Goal: Check status: Check status

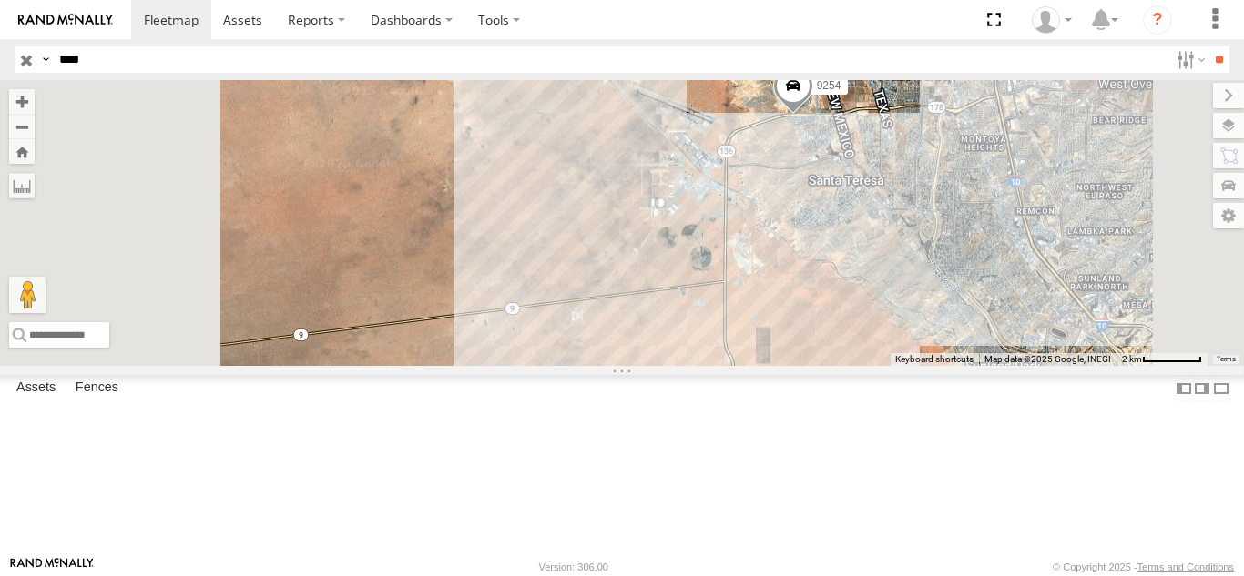
click at [0, 0] on div "9254 FOXCONN" at bounding box center [0, 0] width 0 height 0
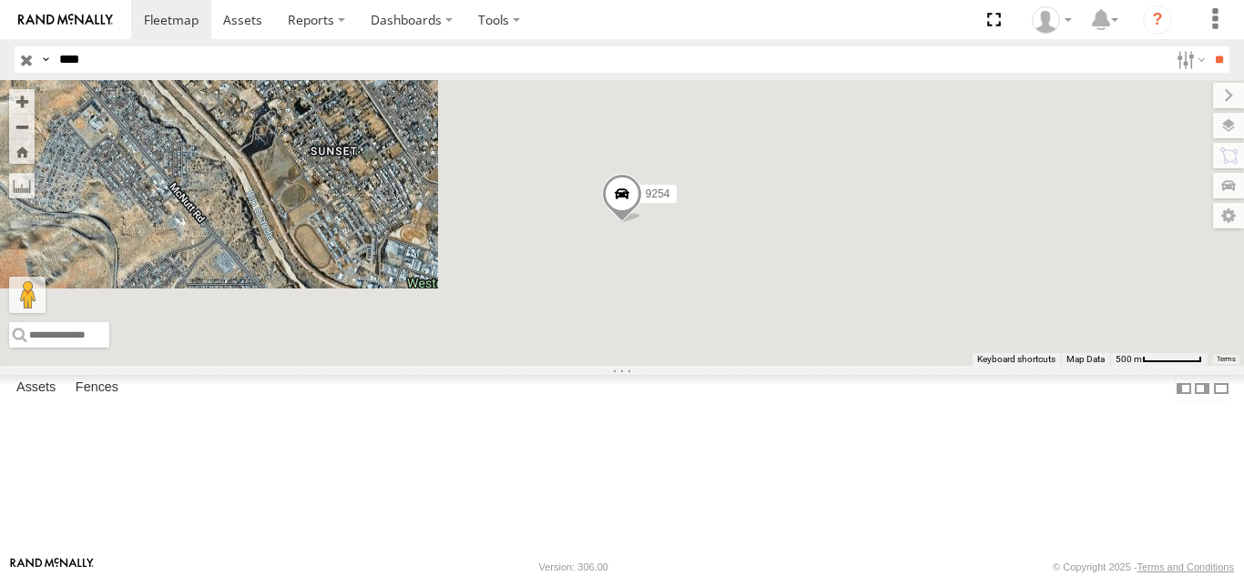
click at [374, 66] on input "****" at bounding box center [610, 59] width 1116 height 26
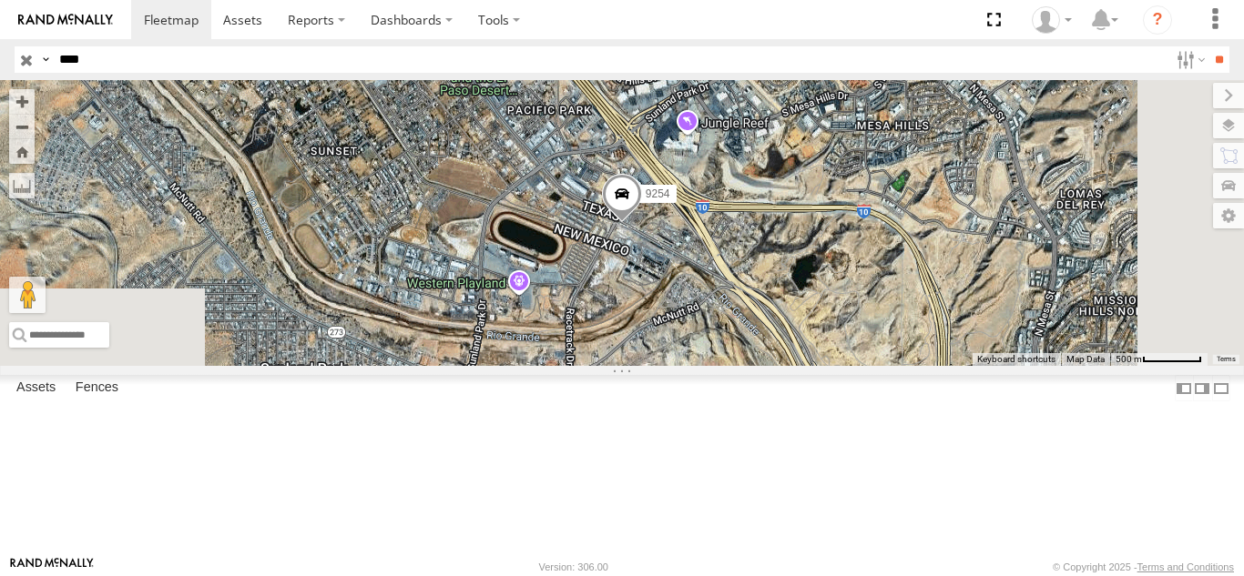
type input "****"
click at [1208, 46] on input "**" at bounding box center [1218, 59] width 21 height 26
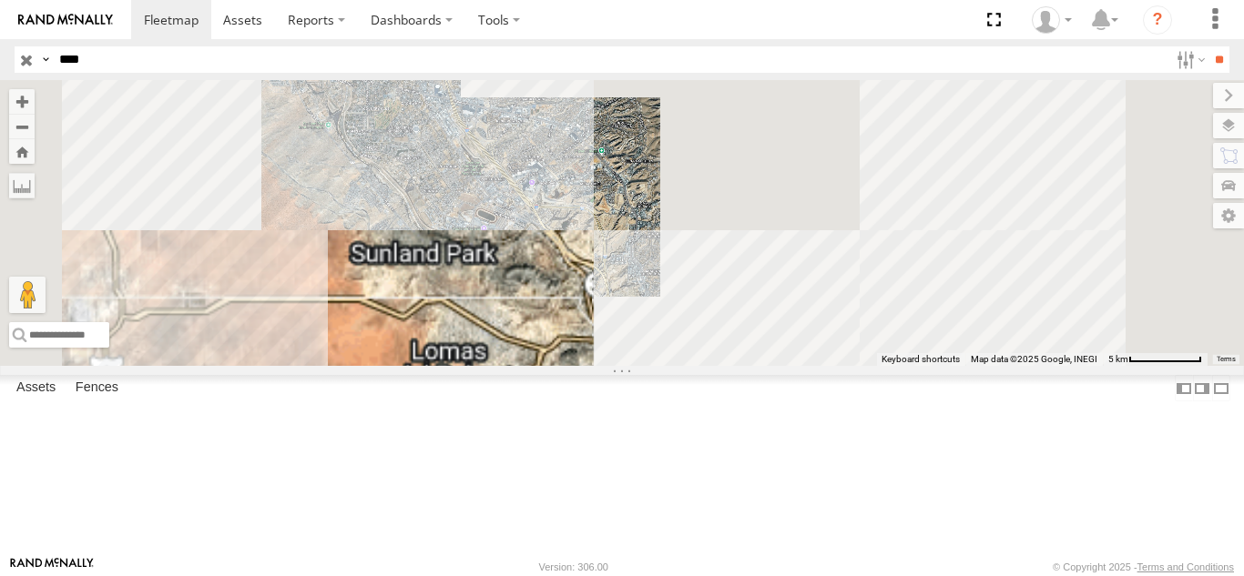
click at [0, 0] on div "ETHICON" at bounding box center [0, 0] width 0 height 0
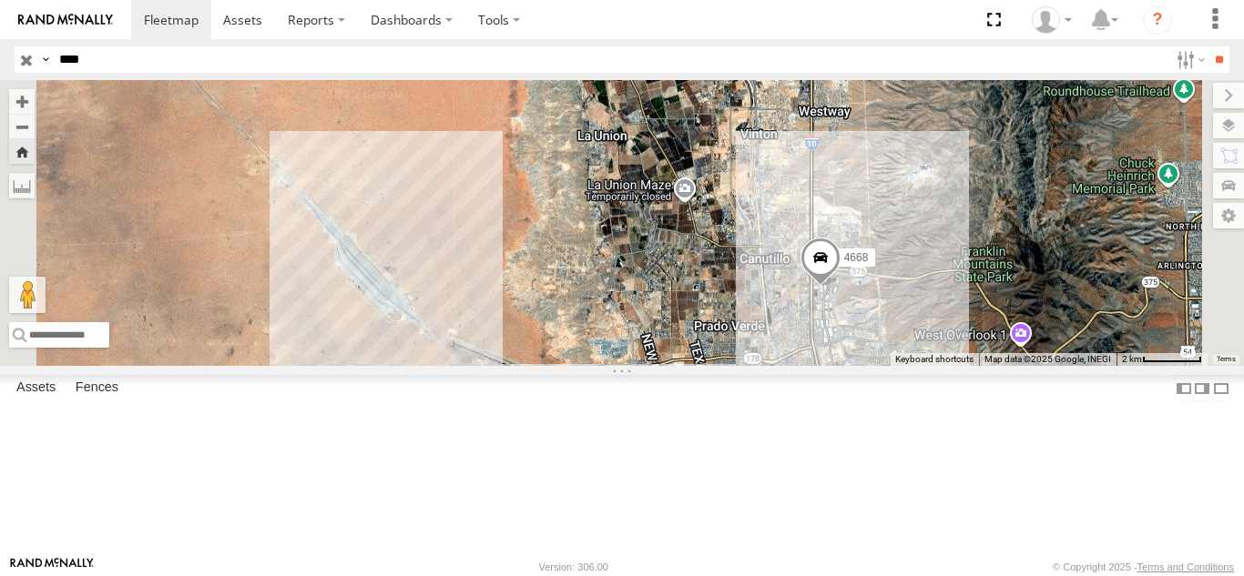
drag, startPoint x: 865, startPoint y: 309, endPoint x: 860, endPoint y: 322, distance: 14.4
click at [860, 322] on div "4668" at bounding box center [622, 223] width 1244 height 286
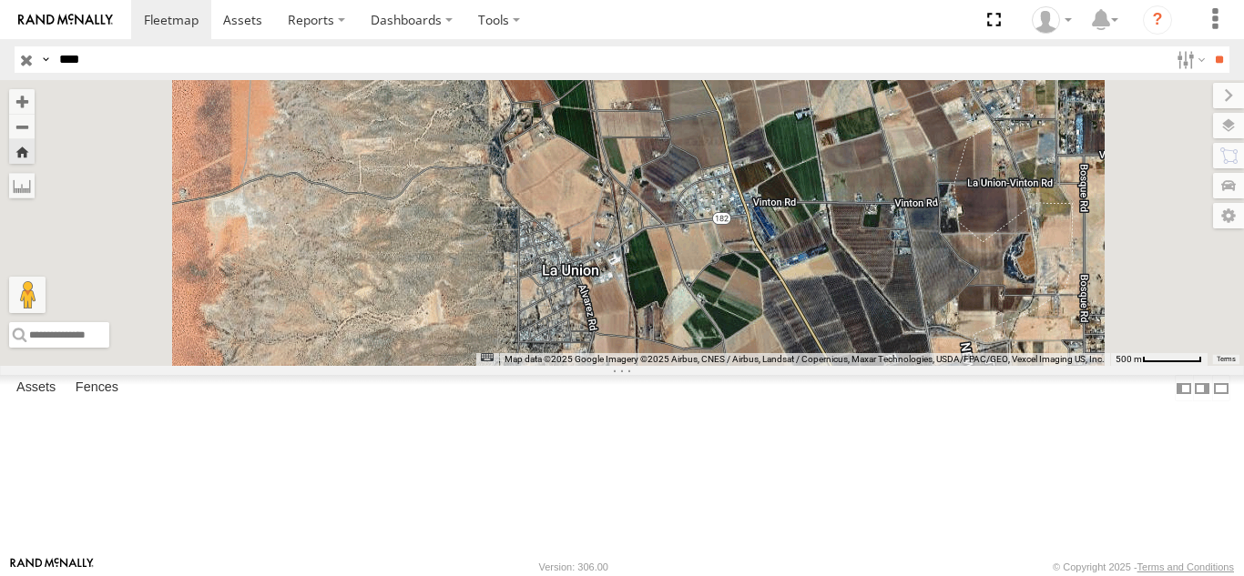
drag, startPoint x: 858, startPoint y: 228, endPoint x: 867, endPoint y: 279, distance: 51.6
click at [867, 276] on div at bounding box center [622, 223] width 1244 height 286
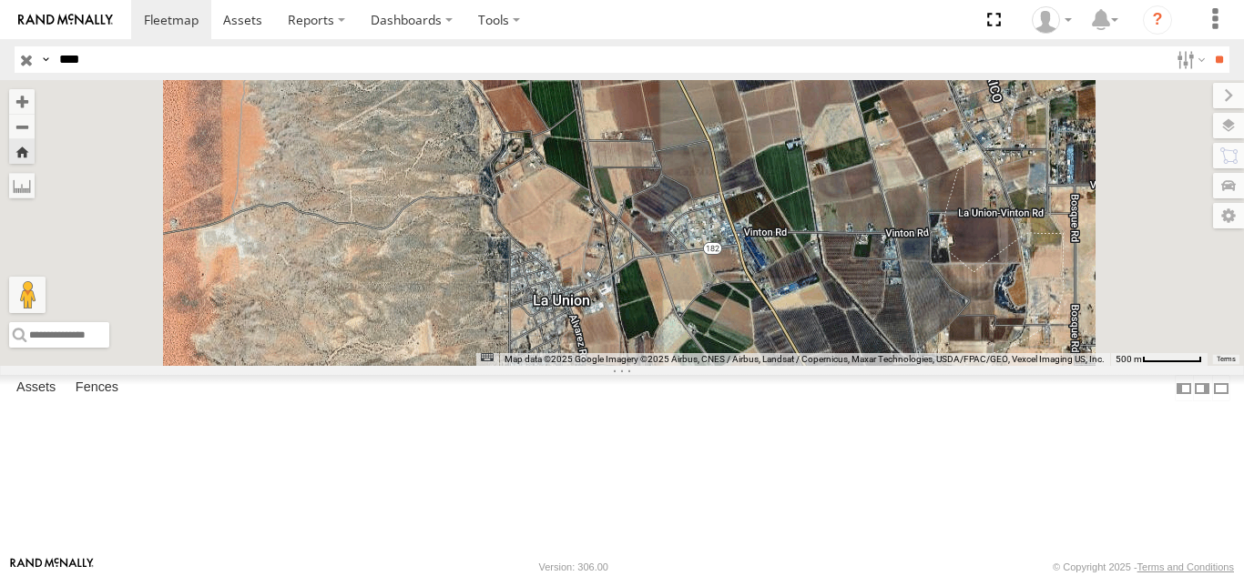
drag, startPoint x: 965, startPoint y: 200, endPoint x: 937, endPoint y: 233, distance: 43.3
click at [937, 233] on div at bounding box center [622, 223] width 1244 height 286
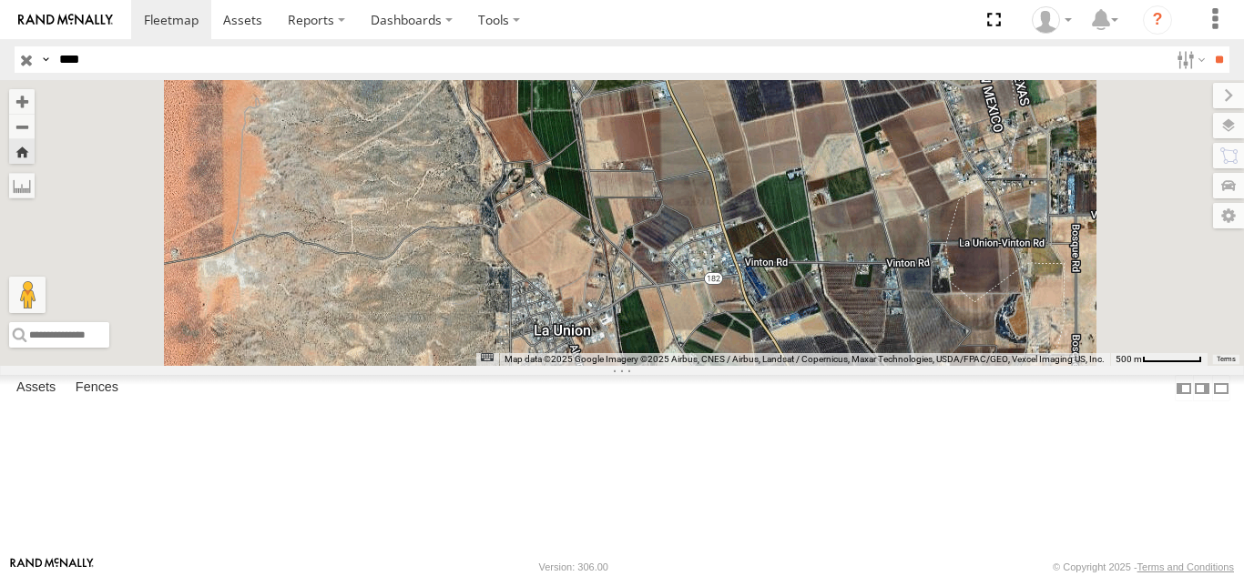
drag, startPoint x: 873, startPoint y: 188, endPoint x: 976, endPoint y: 206, distance: 104.3
click at [976, 206] on div at bounding box center [622, 223] width 1244 height 286
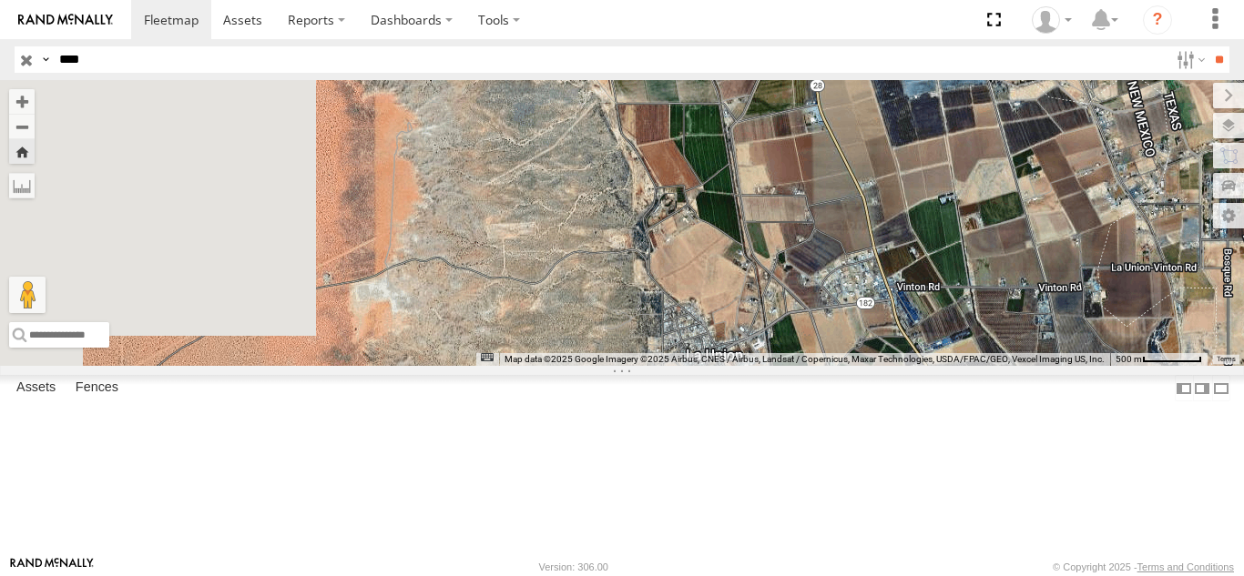
drag, startPoint x: 949, startPoint y: 217, endPoint x: 928, endPoint y: 218, distance: 21.0
click at [941, 218] on div at bounding box center [622, 223] width 1244 height 286
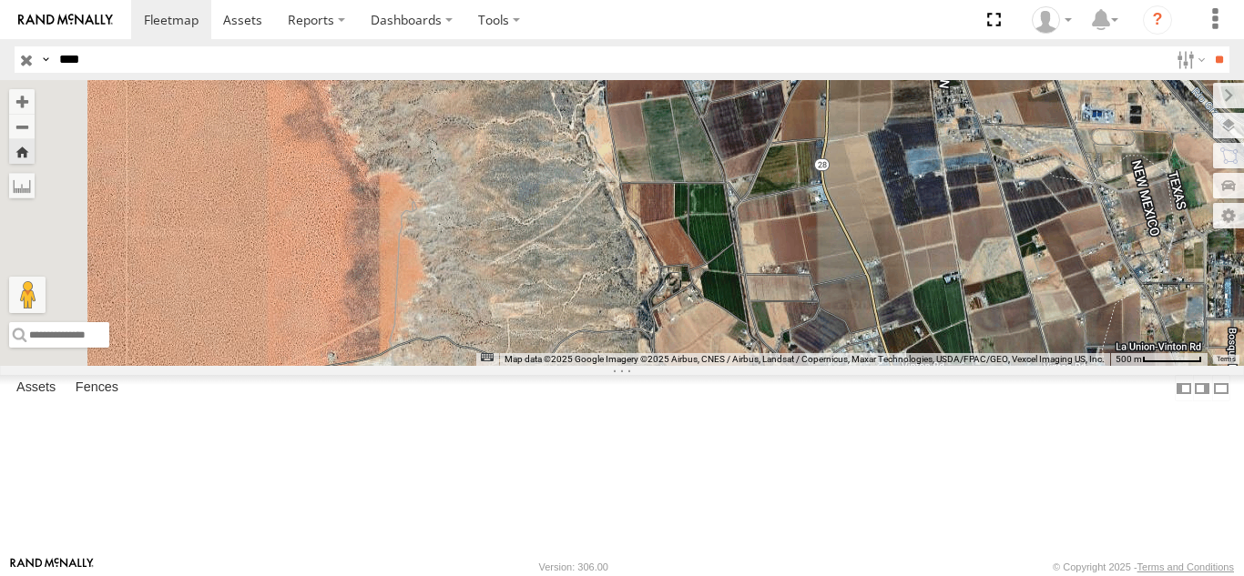
drag, startPoint x: 977, startPoint y: 317, endPoint x: 1040, endPoint y: 397, distance: 101.8
click at [1040, 366] on div at bounding box center [622, 223] width 1244 height 286
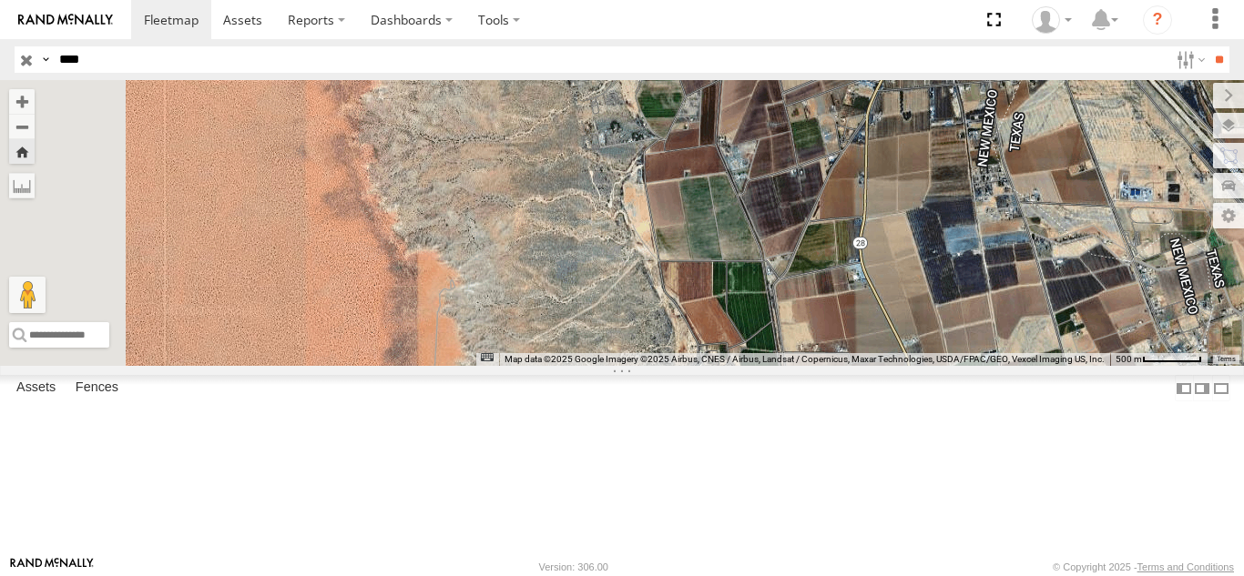
drag, startPoint x: 1040, startPoint y: 402, endPoint x: 960, endPoint y: 366, distance: 88.0
click at [961, 366] on div at bounding box center [622, 223] width 1244 height 286
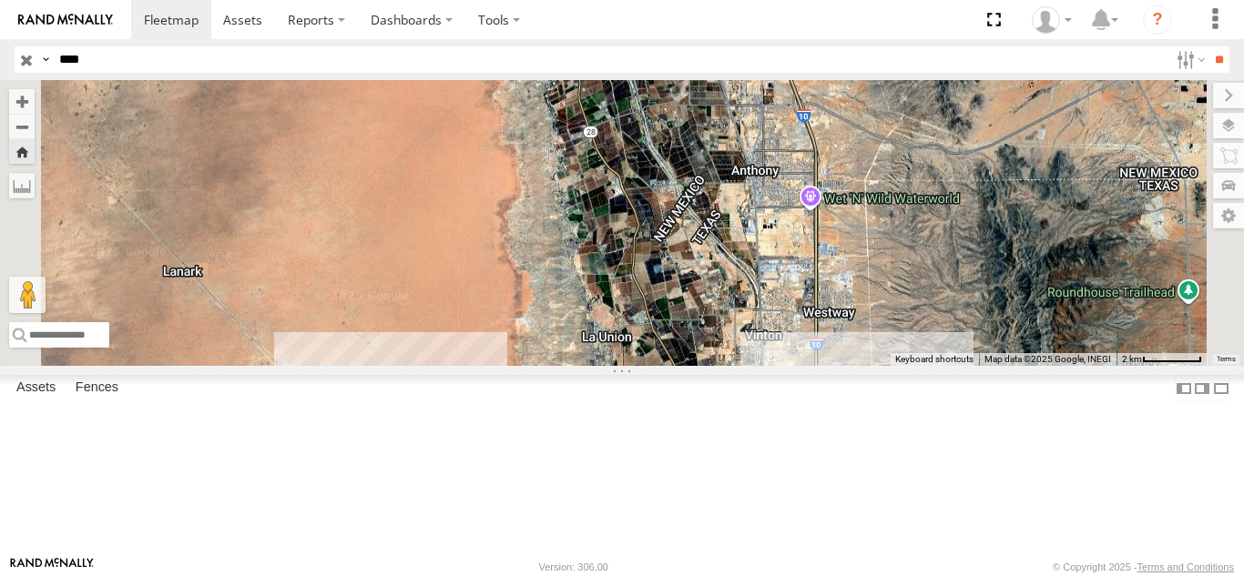
drag, startPoint x: 802, startPoint y: 397, endPoint x: 806, endPoint y: 368, distance: 29.4
click at [805, 366] on div at bounding box center [622, 223] width 1244 height 286
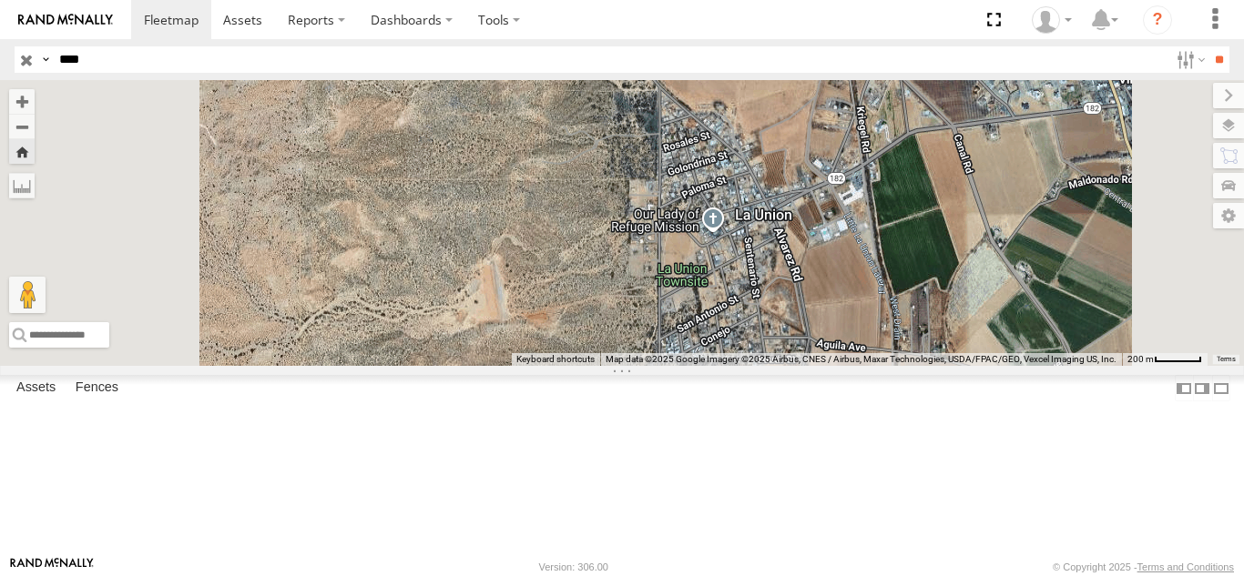
drag, startPoint x: 1063, startPoint y: 347, endPoint x: 1044, endPoint y: 248, distance: 101.1
click at [1045, 249] on div at bounding box center [622, 223] width 1244 height 286
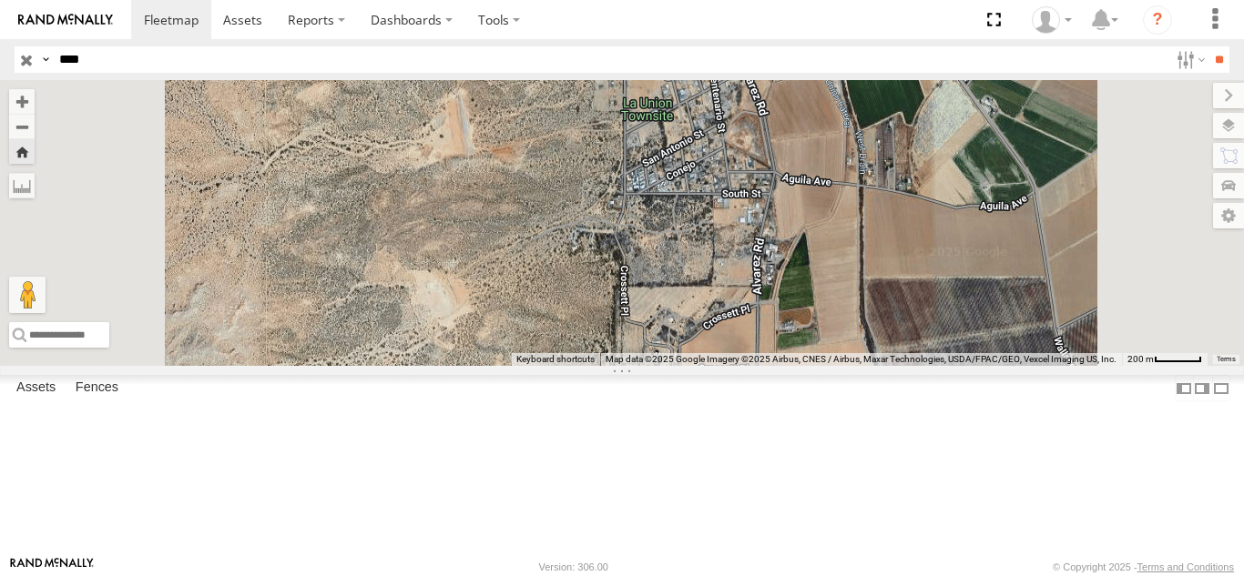
drag, startPoint x: 1093, startPoint y: 254, endPoint x: 1054, endPoint y: 245, distance: 40.2
click at [1070, 251] on div at bounding box center [622, 223] width 1244 height 286
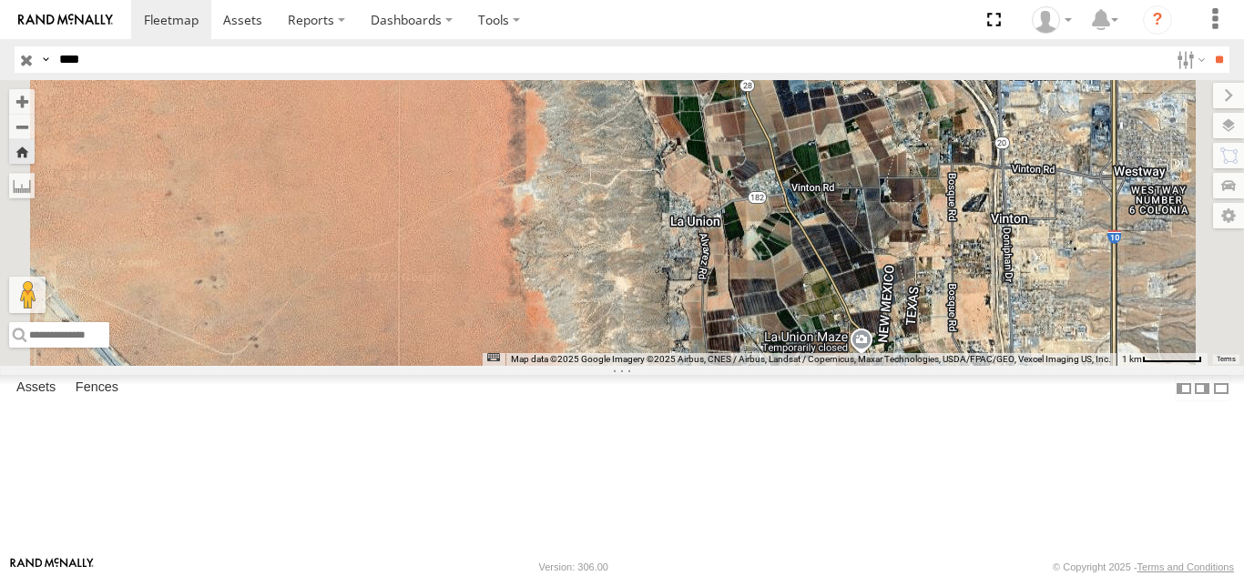
drag, startPoint x: 998, startPoint y: 392, endPoint x: 952, endPoint y: 367, distance: 52.2
click at [957, 366] on div at bounding box center [622, 223] width 1244 height 286
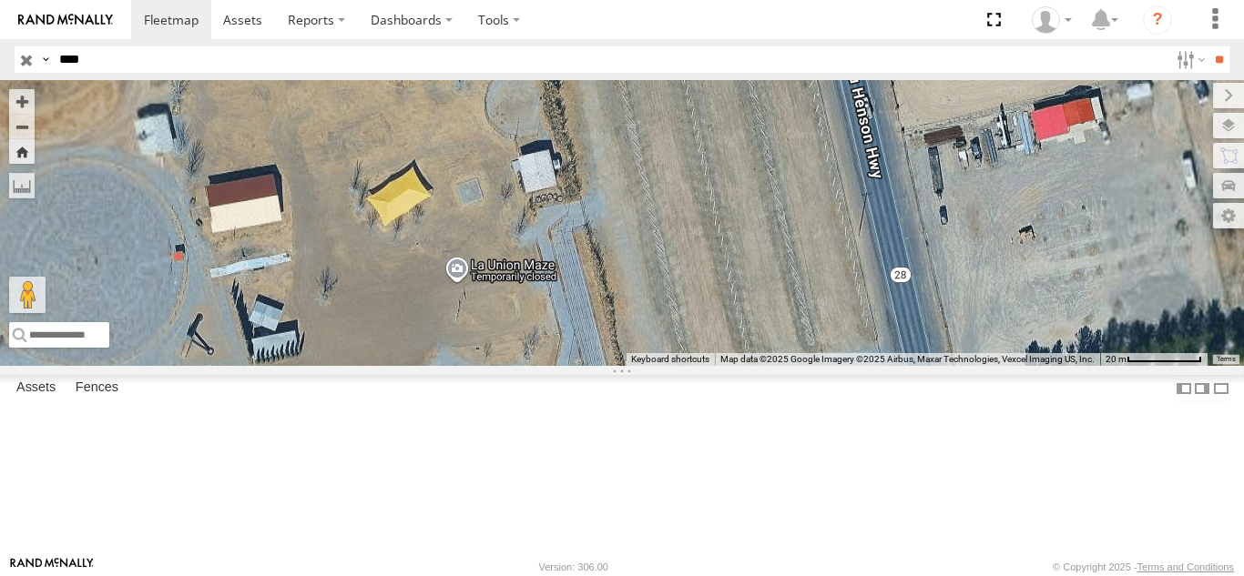
click at [870, 293] on div at bounding box center [622, 223] width 1244 height 286
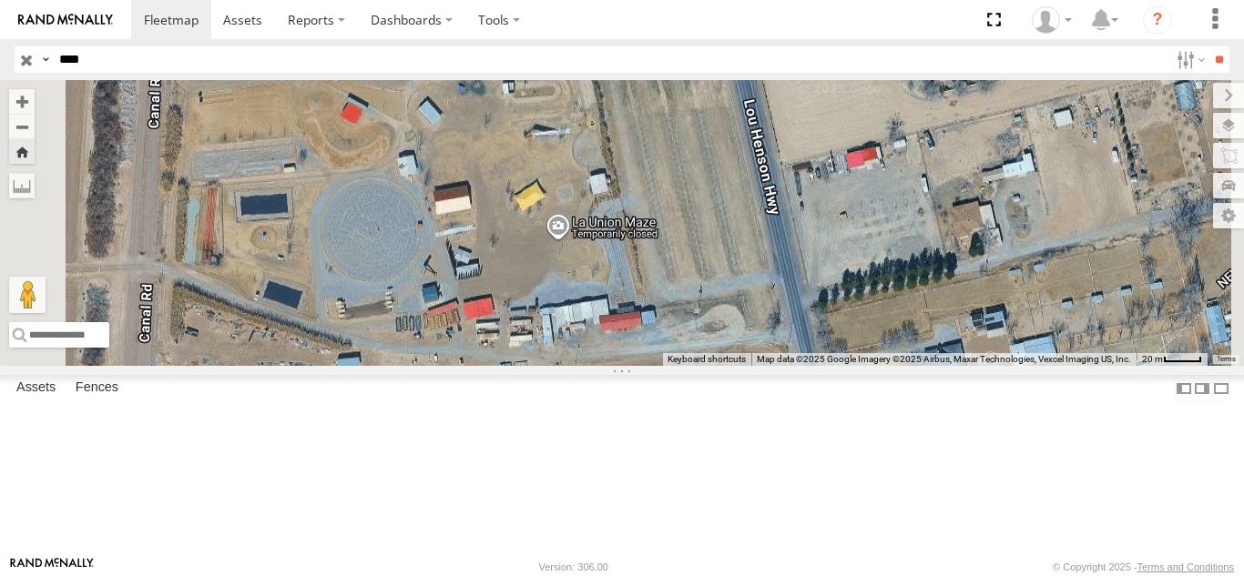
drag, startPoint x: 855, startPoint y: 252, endPoint x: 872, endPoint y: 260, distance: 19.1
click at [871, 260] on div at bounding box center [622, 223] width 1244 height 286
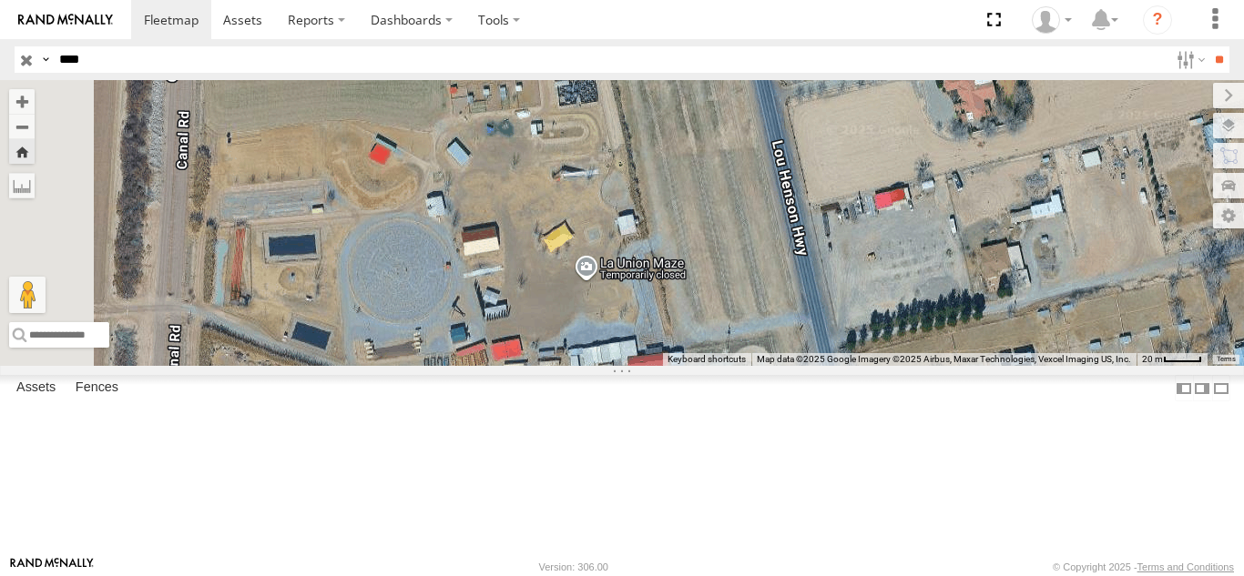
drag, startPoint x: 877, startPoint y: 248, endPoint x: 890, endPoint y: 319, distance: 72.3
click at [889, 309] on div at bounding box center [622, 223] width 1244 height 286
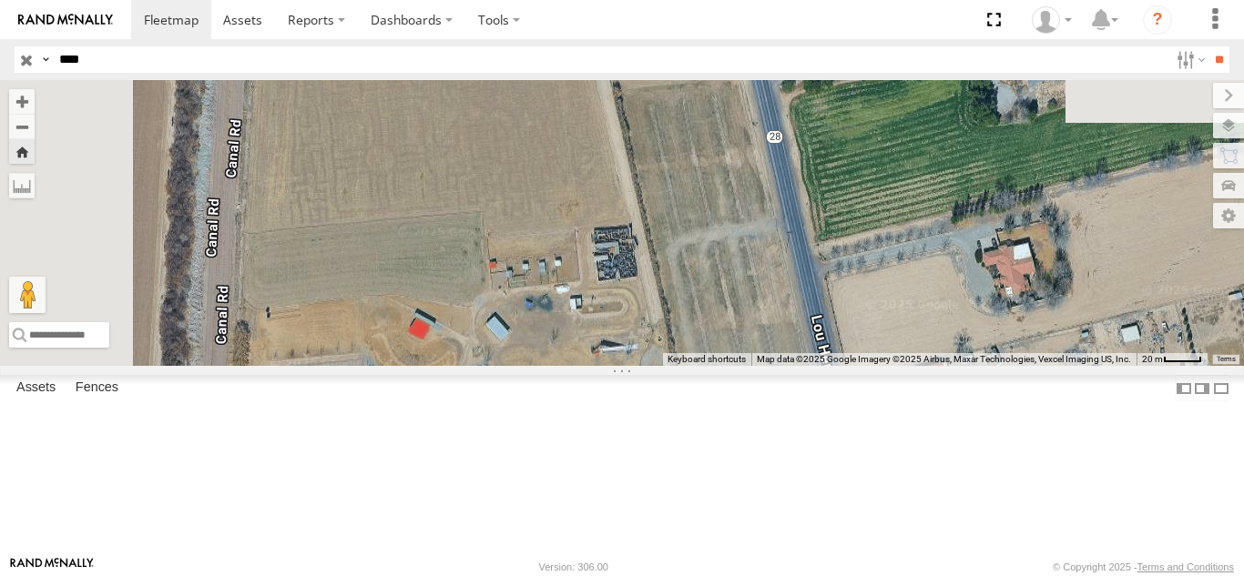
drag, startPoint x: 878, startPoint y: 267, endPoint x: 897, endPoint y: 348, distance: 83.2
click at [896, 344] on div at bounding box center [622, 223] width 1244 height 286
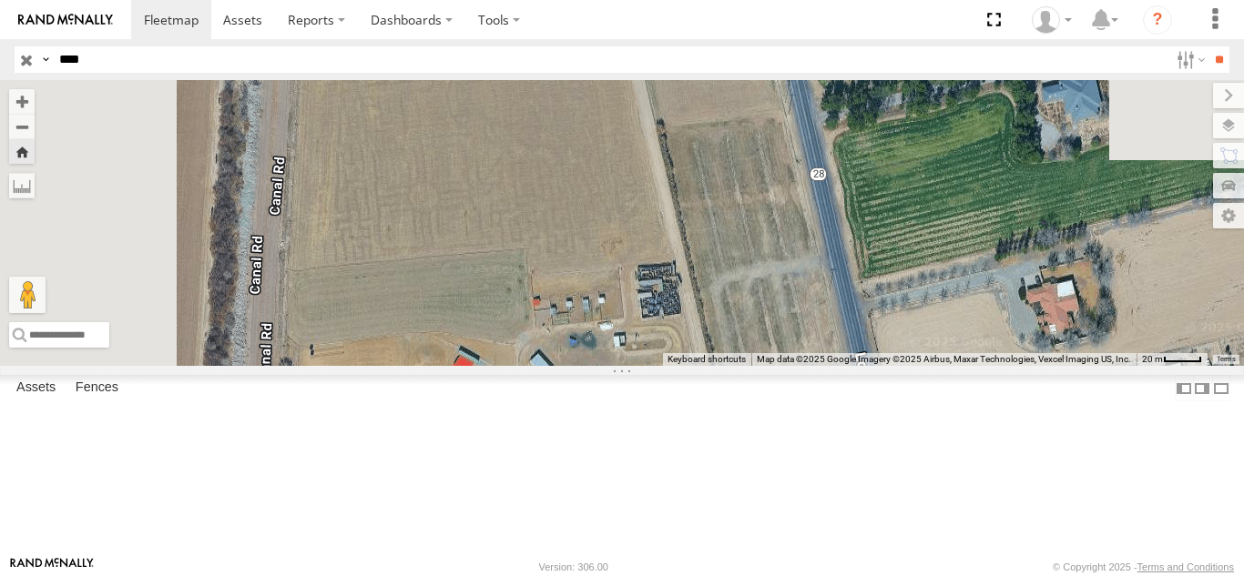
drag, startPoint x: 930, startPoint y: 379, endPoint x: 963, endPoint y: 281, distance: 103.1
click at [963, 286] on div at bounding box center [622, 223] width 1244 height 286
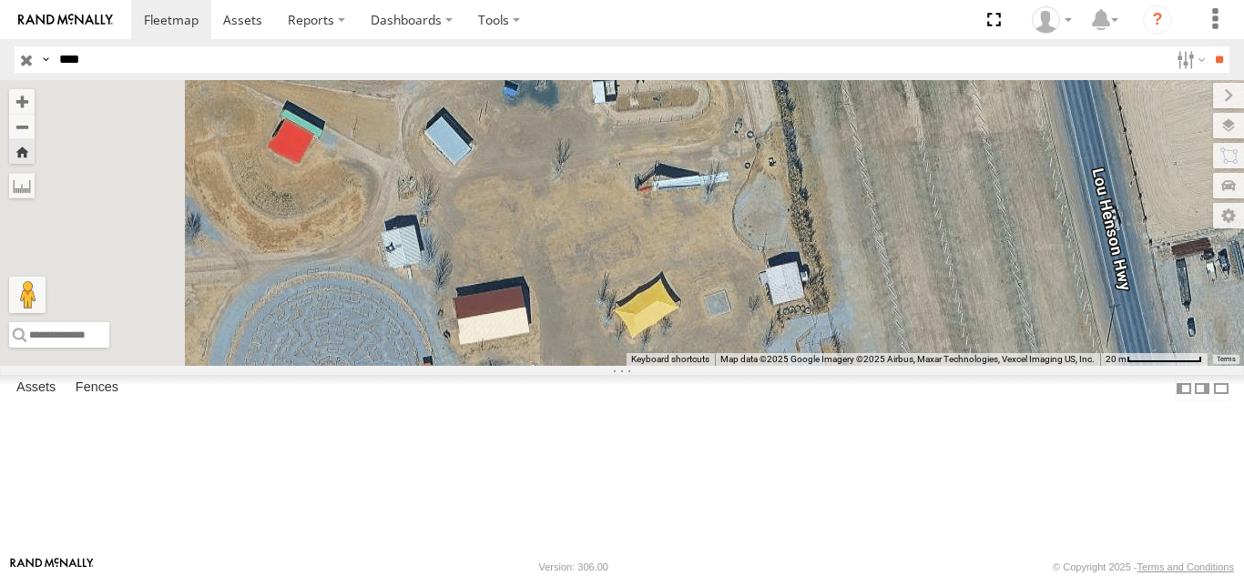
drag, startPoint x: 963, startPoint y: 403, endPoint x: 994, endPoint y: 354, distance: 58.1
click at [989, 361] on div at bounding box center [622, 223] width 1244 height 286
